Goal: Go to known website: Access a specific website the user already knows

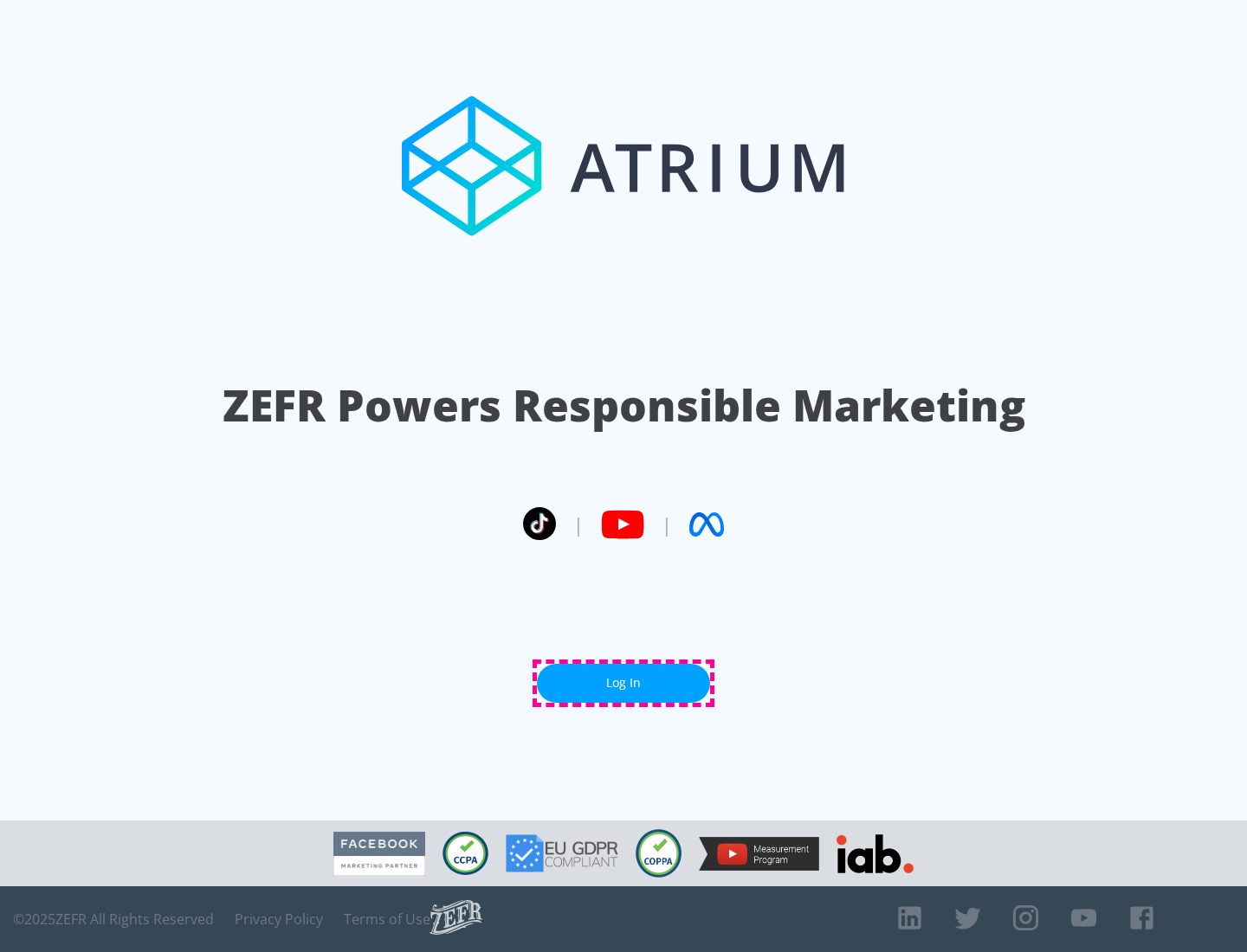
click at [624, 683] on link "Log In" at bounding box center [624, 683] width 174 height 38
